Goal: Information Seeking & Learning: Compare options

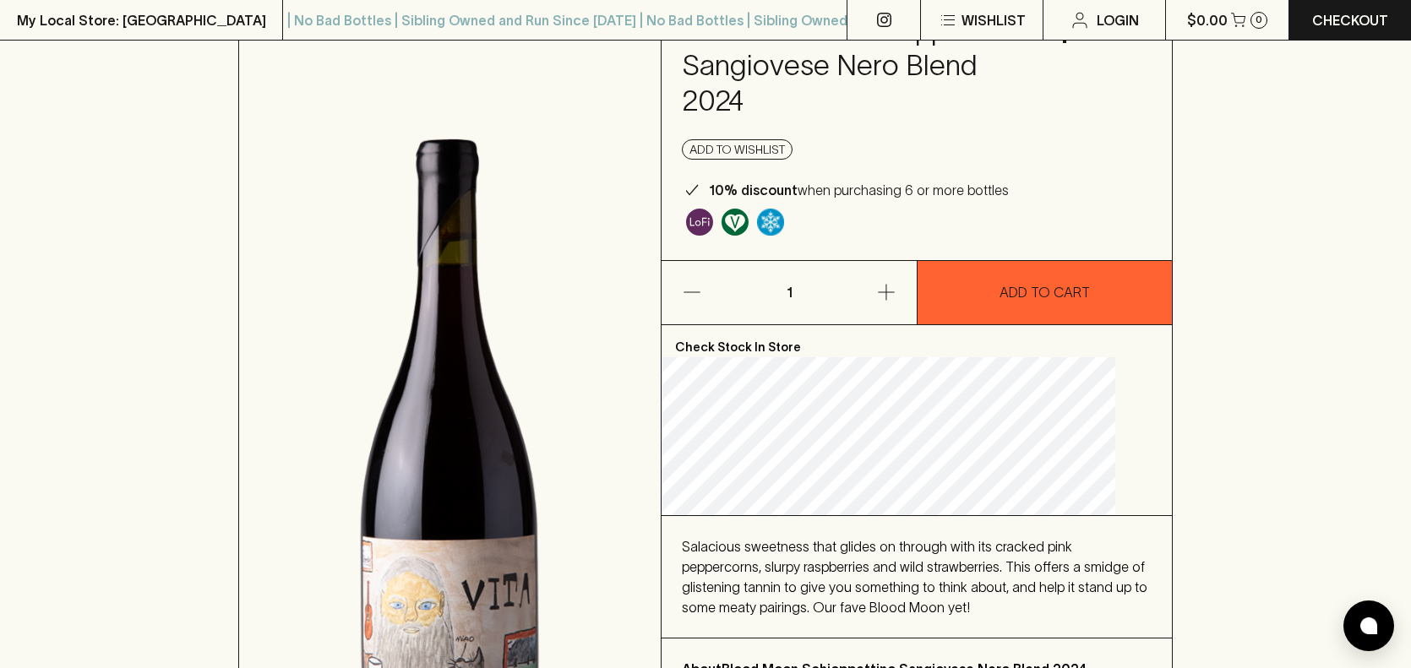
scroll to position [248, 0]
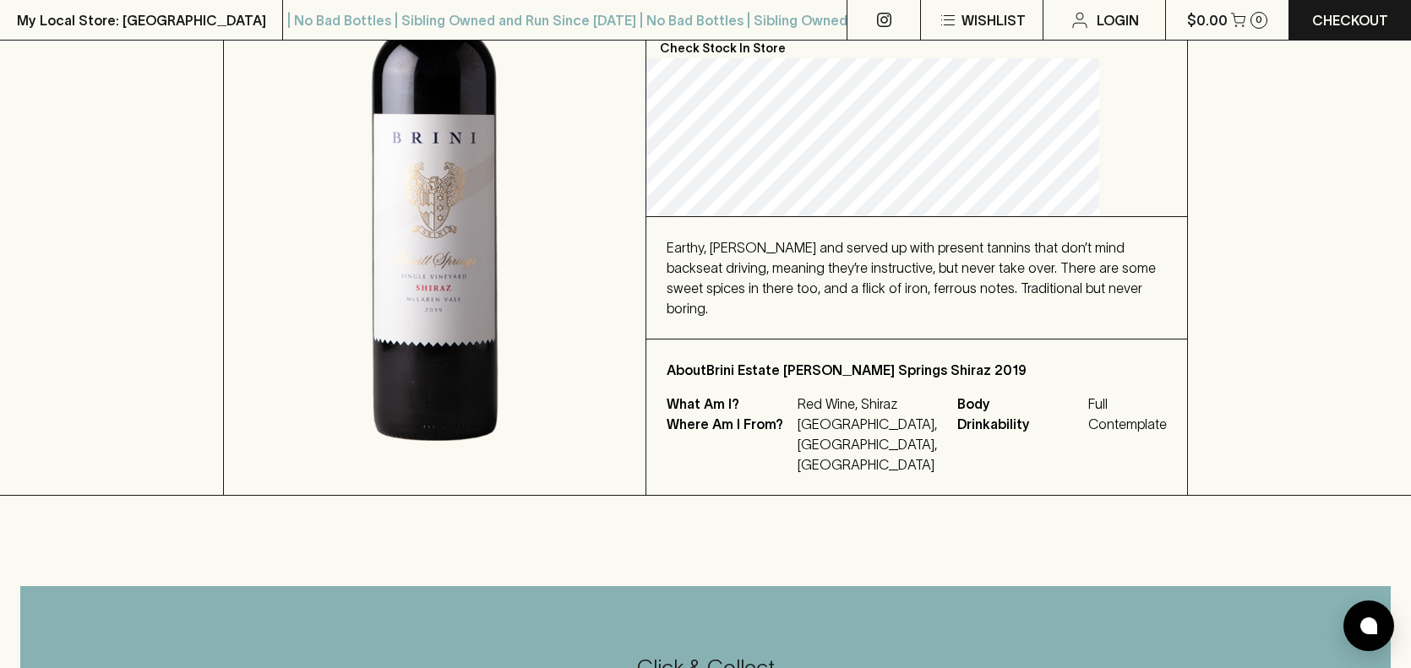
scroll to position [351, 0]
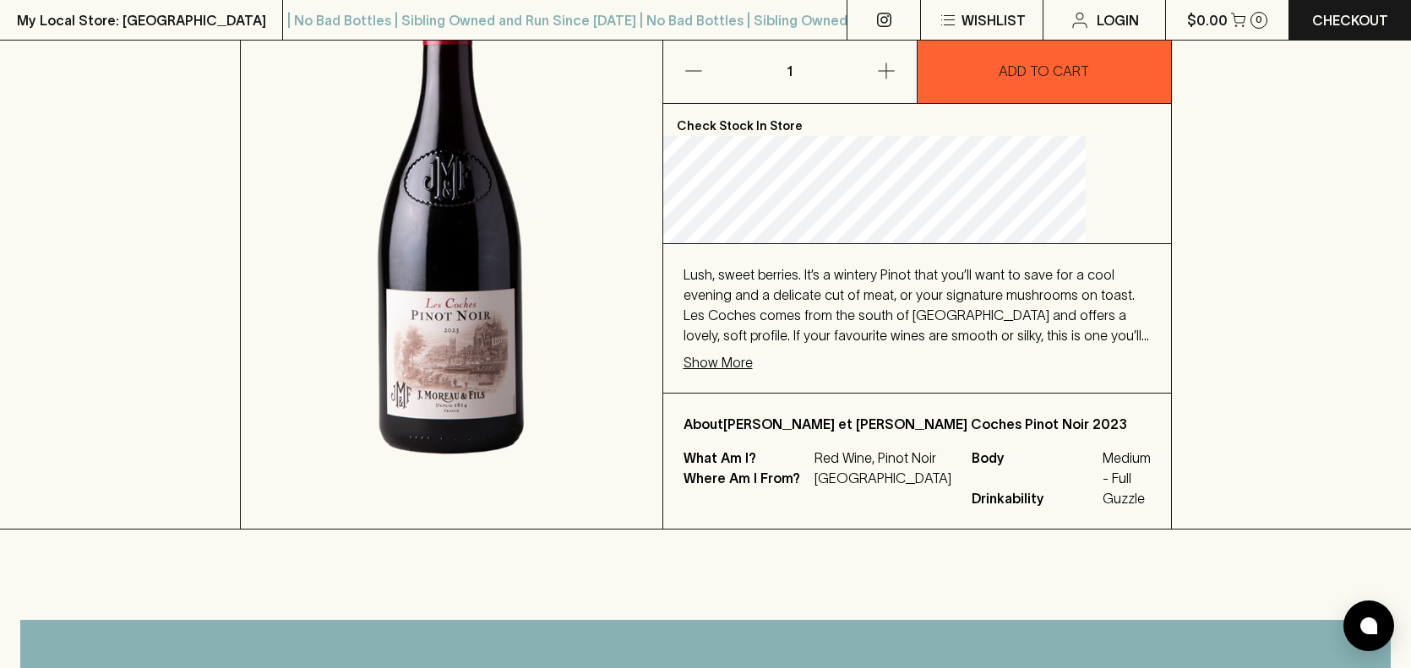
scroll to position [317, 0]
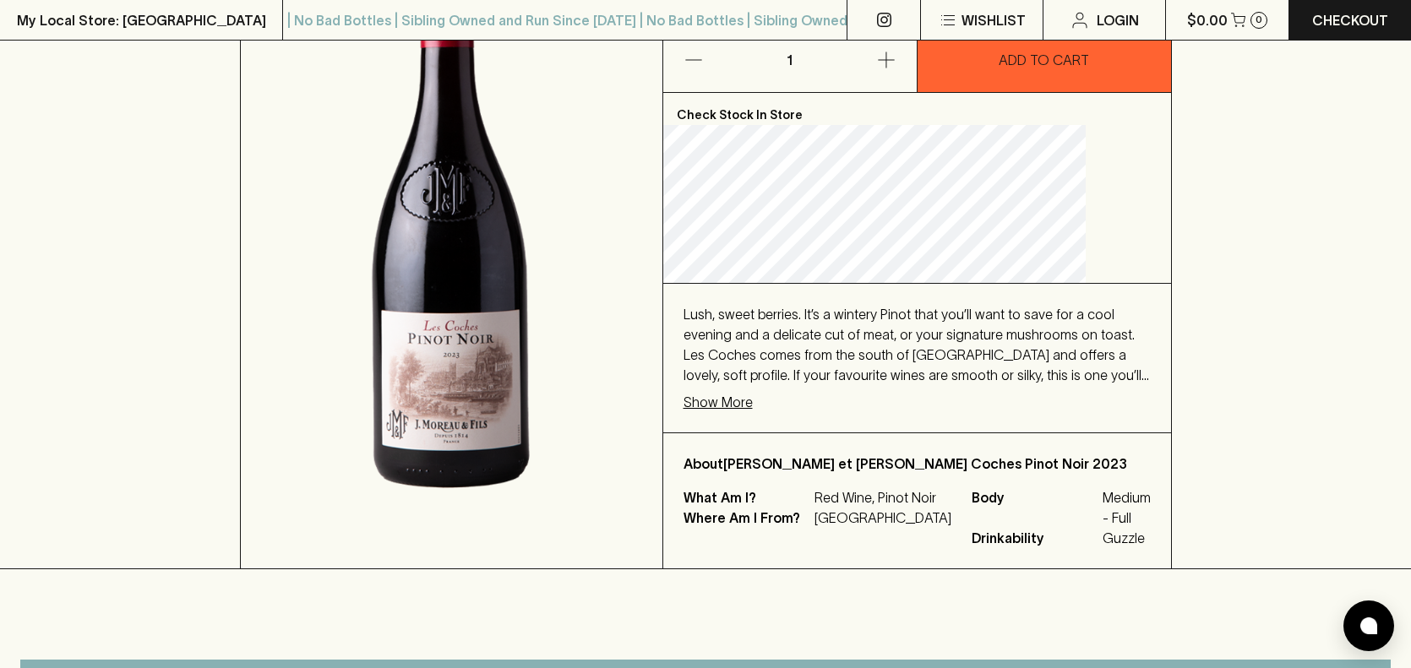
click at [753, 406] on p "Show More" at bounding box center [718, 402] width 69 height 20
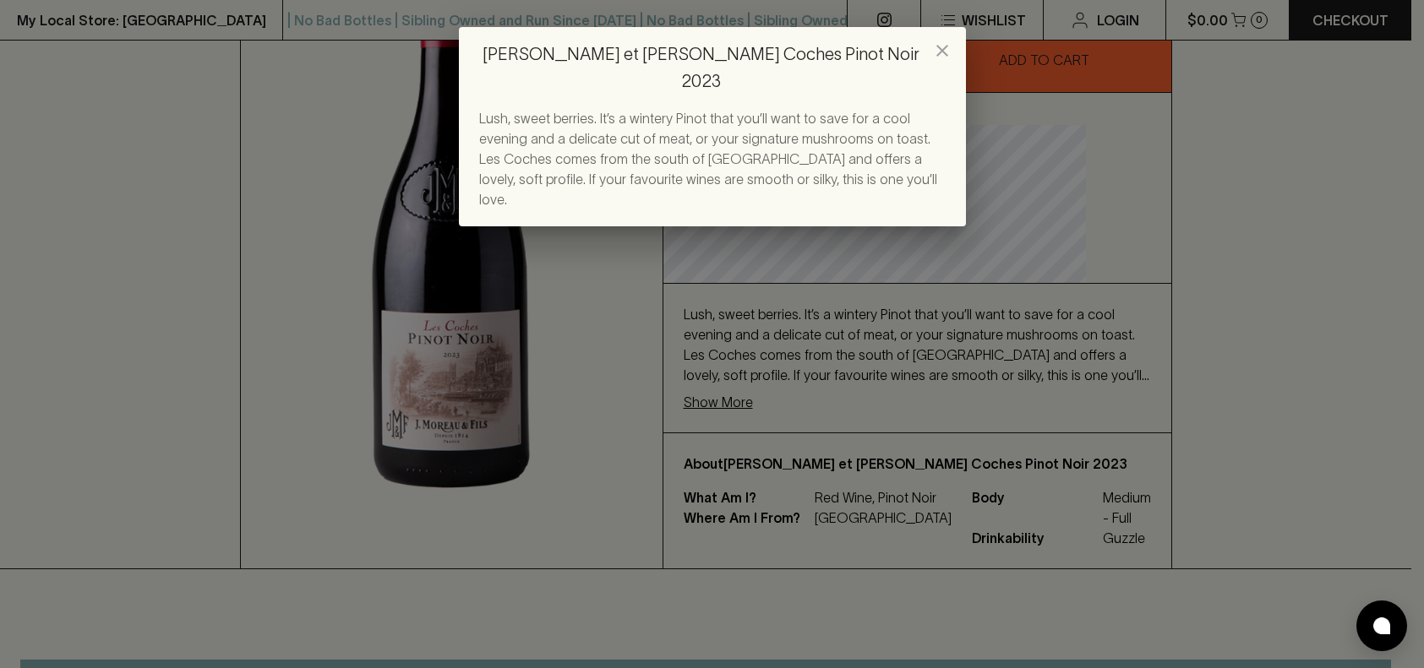
click at [946, 43] on icon "close" at bounding box center [942, 51] width 20 height 20
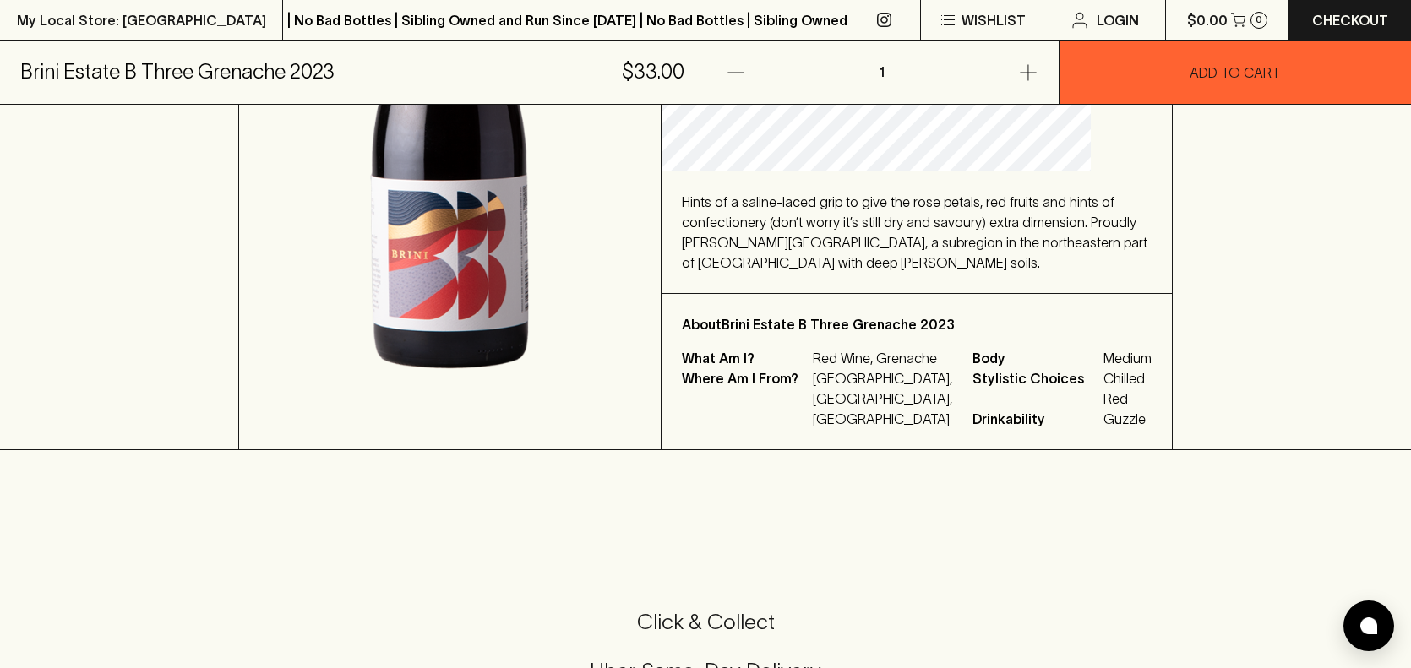
scroll to position [440, 0]
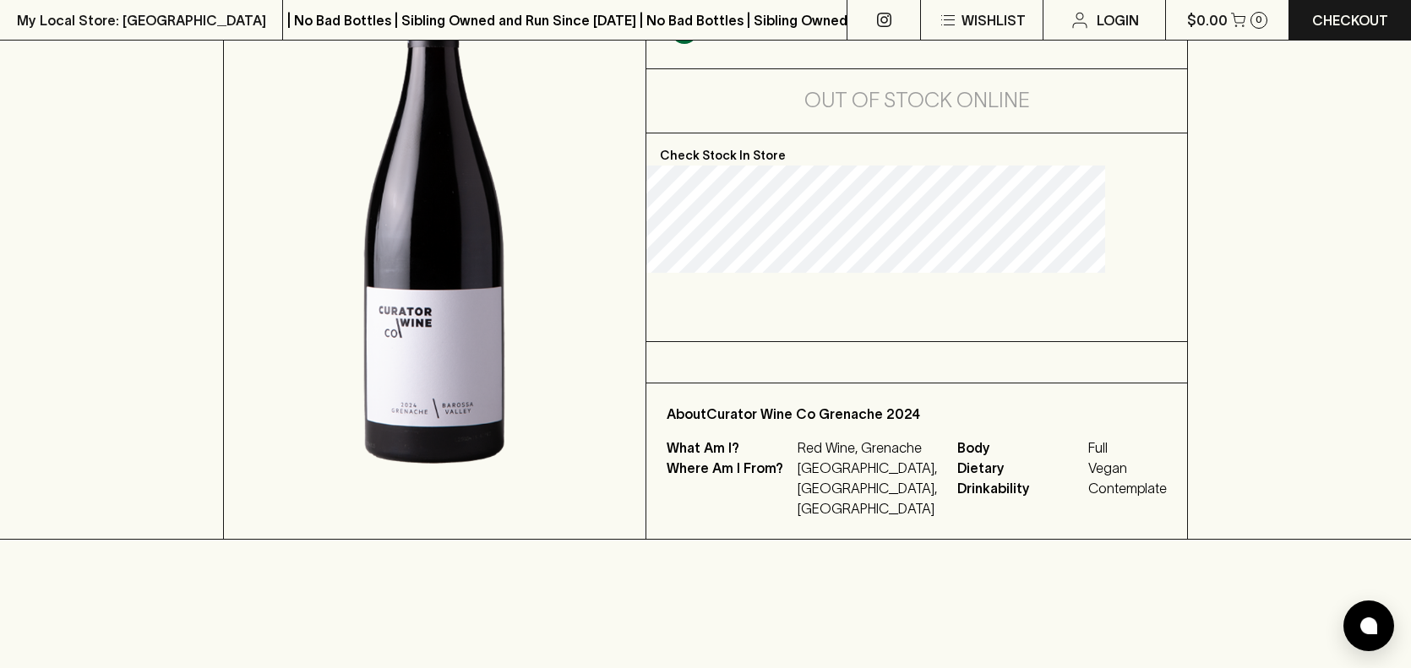
scroll to position [319, 0]
